Goal: Check status: Check status

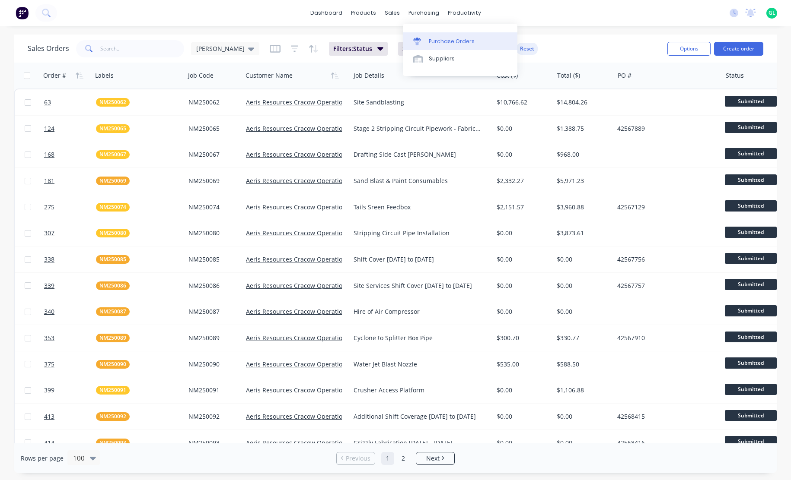
click at [458, 47] on link "Purchase Orders" at bounding box center [460, 40] width 114 height 17
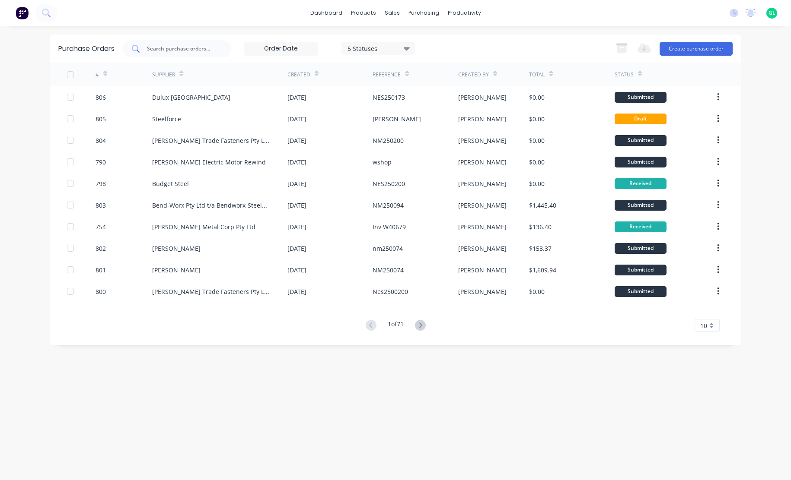
click at [175, 48] on input "text" at bounding box center [182, 49] width 72 height 9
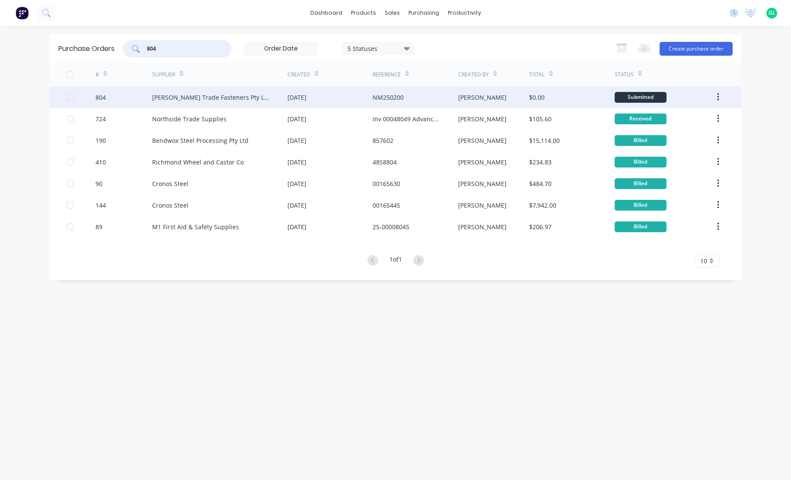
type input "804"
click at [472, 99] on div "[PERSON_NAME]" at bounding box center [493, 97] width 71 height 22
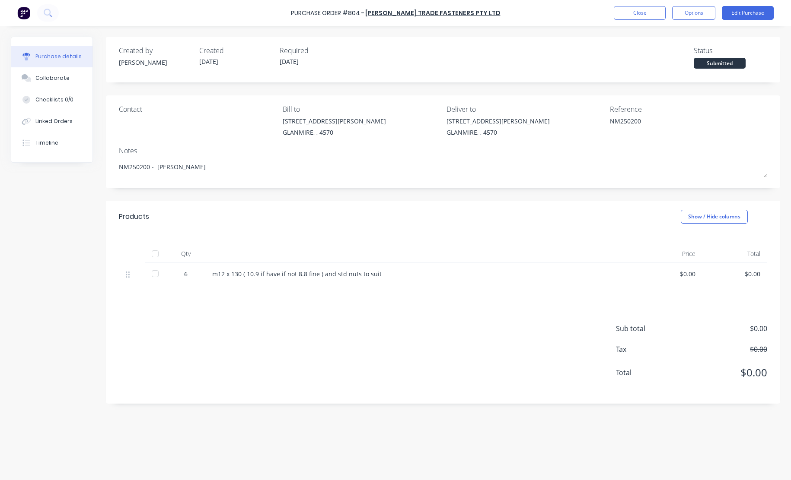
click at [155, 256] on div at bounding box center [154, 253] width 17 height 17
click at [639, 12] on button "Close" at bounding box center [640, 13] width 52 height 14
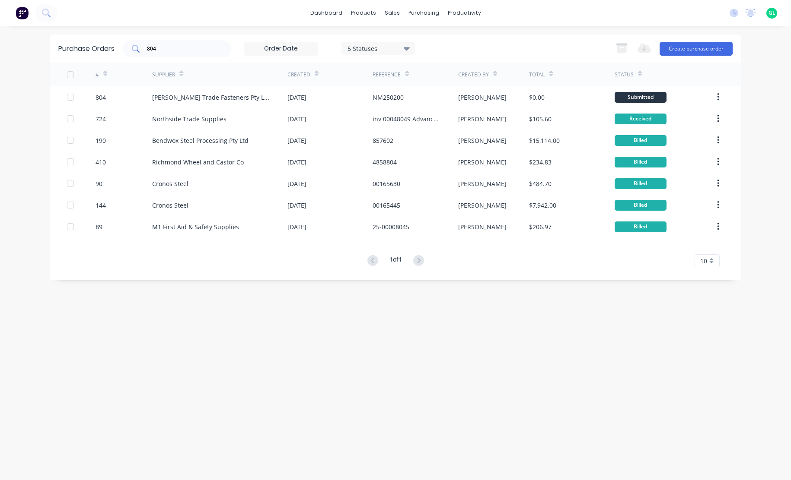
click at [168, 47] on input "804" at bounding box center [182, 49] width 72 height 9
type input "8"
